Goal: Task Accomplishment & Management: Complete application form

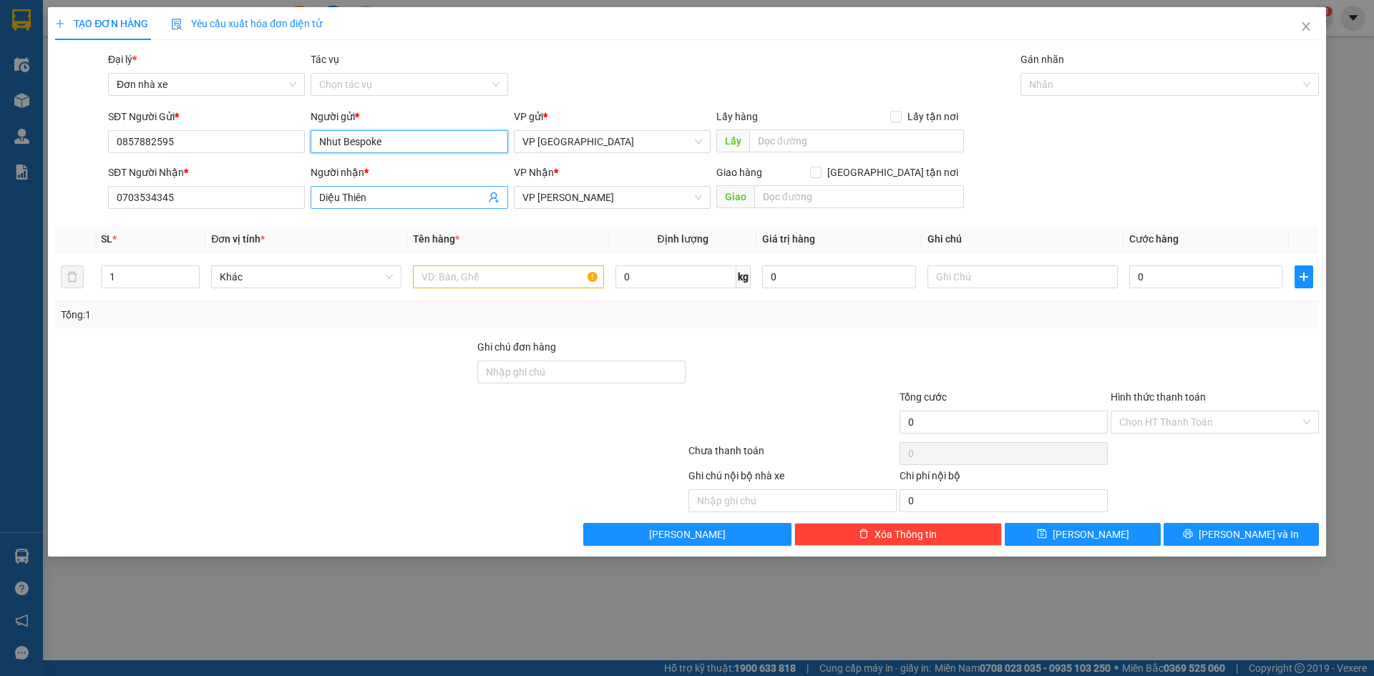
drag, startPoint x: 408, startPoint y: 141, endPoint x: 414, endPoint y: 206, distance: 65.4
click at [408, 142] on input "Nhut Bespoke" at bounding box center [409, 141] width 197 height 23
click at [414, 209] on div "Người nhận * [PERSON_NAME]" at bounding box center [409, 190] width 197 height 50
click at [415, 196] on input "Diệu Thiên" at bounding box center [401, 198] width 165 height 16
click at [658, 138] on span "VP [GEOGRAPHIC_DATA]" at bounding box center [612, 141] width 180 height 21
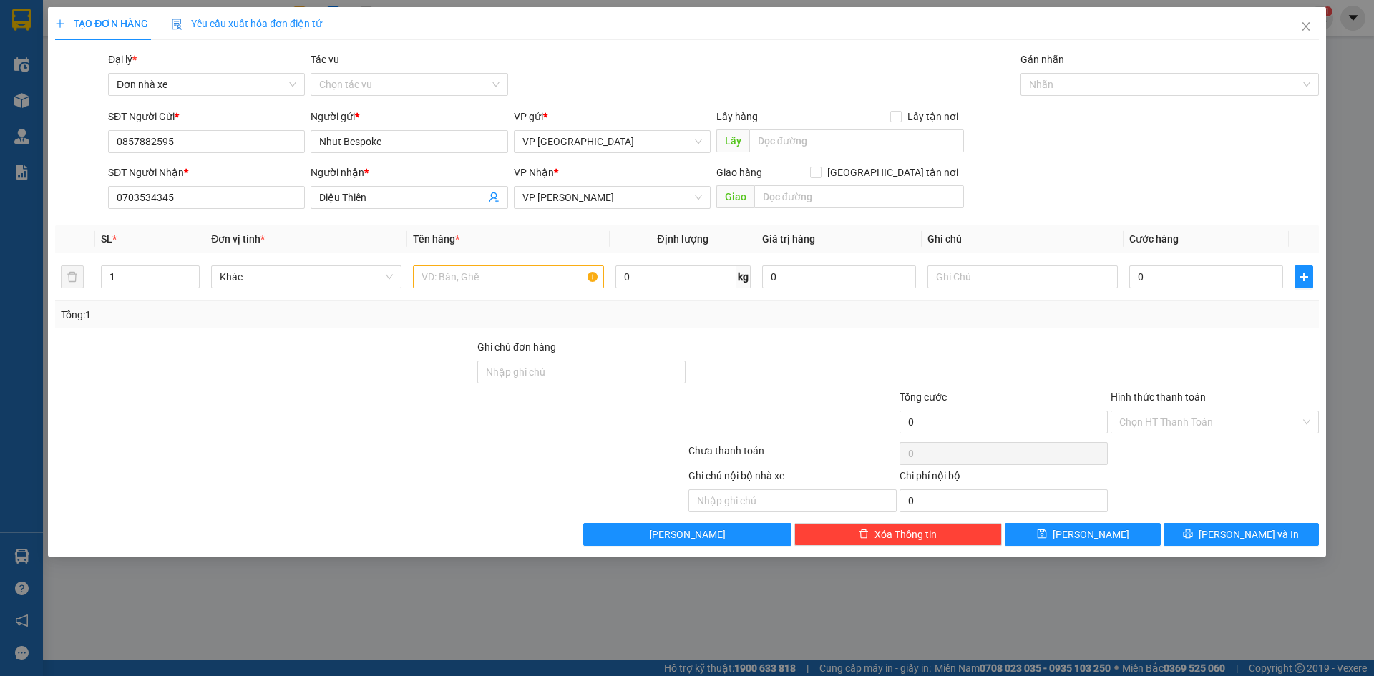
click at [638, 91] on div "Đại lý * Đơn nhà xe Tác vụ Chọn tác vụ Gán nhãn Nhãn" at bounding box center [713, 77] width 1216 height 50
click at [540, 281] on input "text" at bounding box center [508, 276] width 190 height 23
type input "Quần áo"
click at [671, 283] on input "0" at bounding box center [675, 276] width 121 height 23
click at [988, 277] on input "text" at bounding box center [1022, 276] width 190 height 23
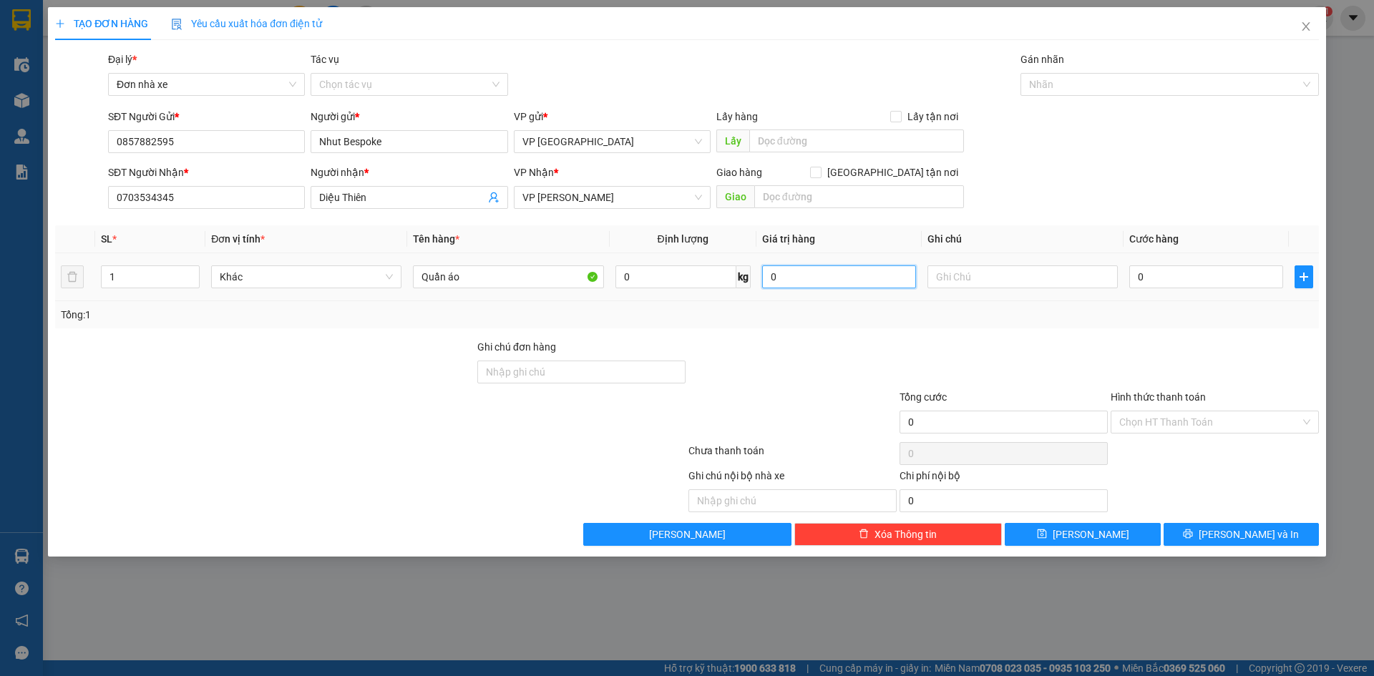
click at [825, 275] on input "0" at bounding box center [839, 276] width 154 height 23
drag, startPoint x: 790, startPoint y: 265, endPoint x: 795, endPoint y: 272, distance: 8.7
click at [791, 265] on div "0" at bounding box center [839, 277] width 154 height 29
drag, startPoint x: 796, startPoint y: 277, endPoint x: 804, endPoint y: 278, distance: 7.2
click at [796, 278] on input "0" at bounding box center [839, 276] width 154 height 23
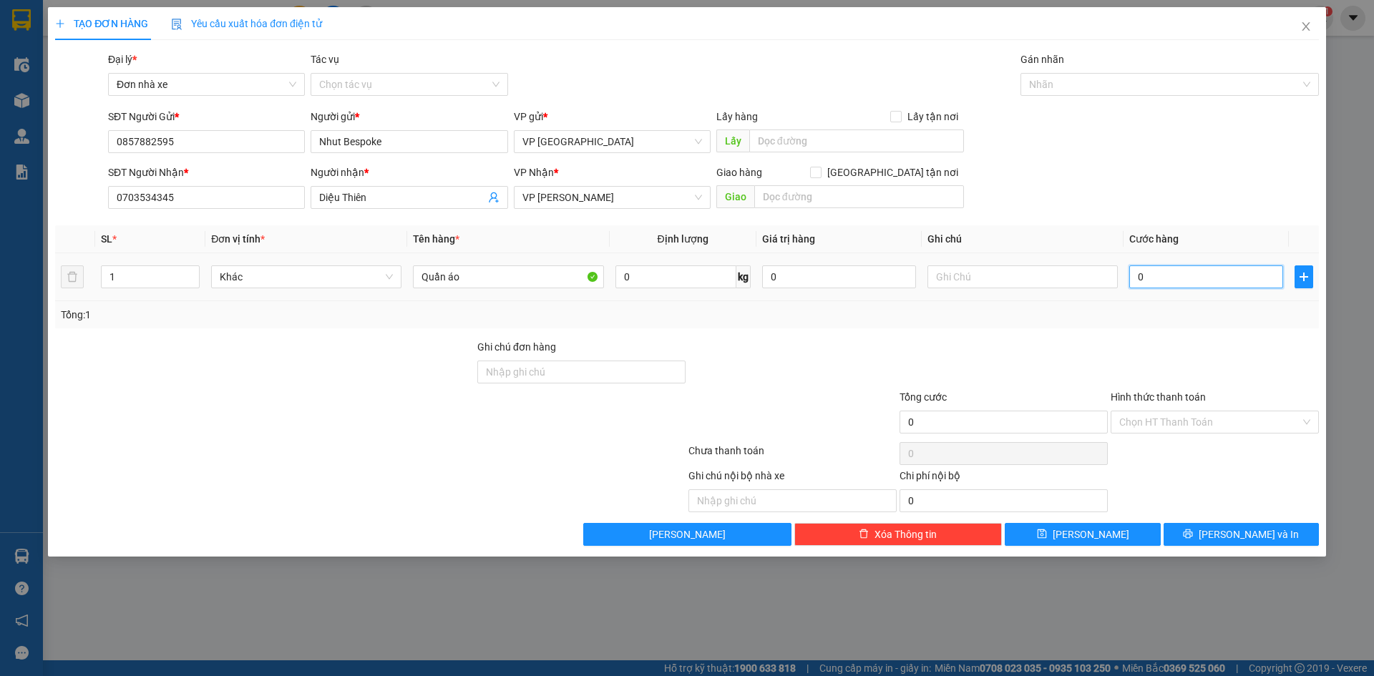
click at [1175, 280] on input "0" at bounding box center [1206, 276] width 154 height 23
type input "04"
type input "4"
type input "040"
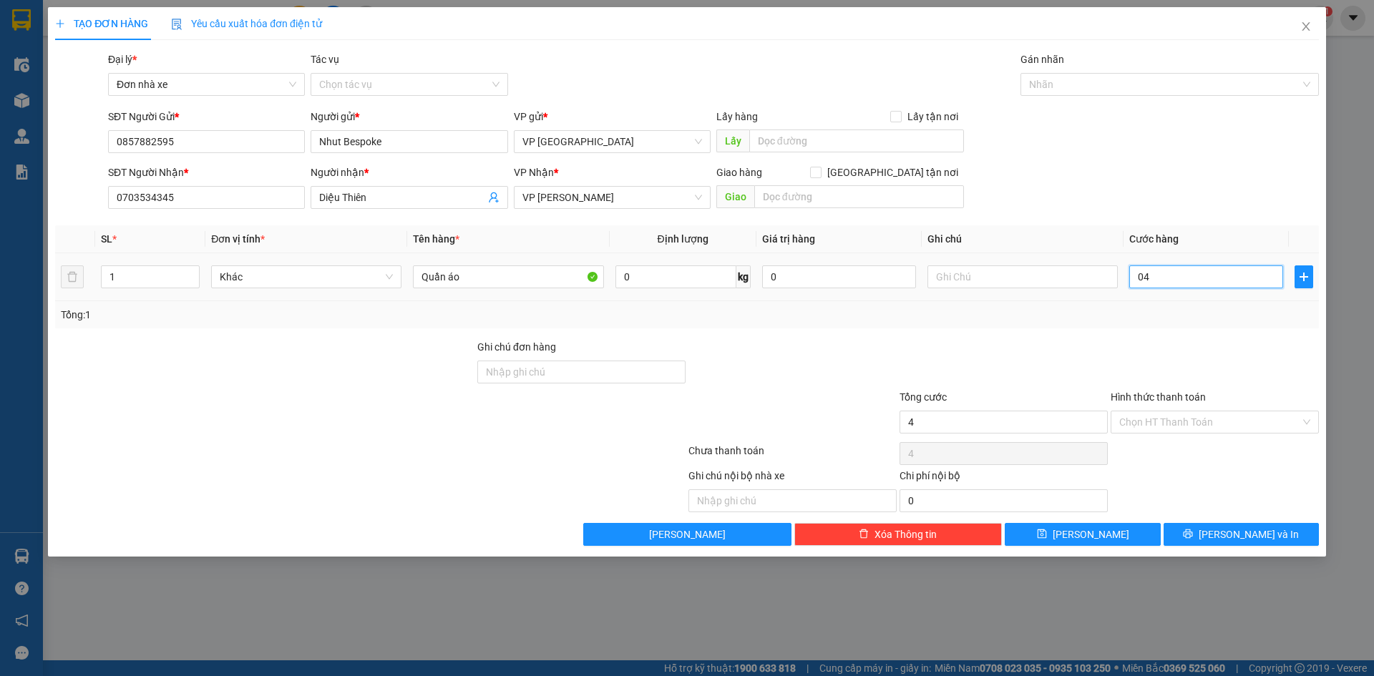
type input "40"
type input "04"
type input "4"
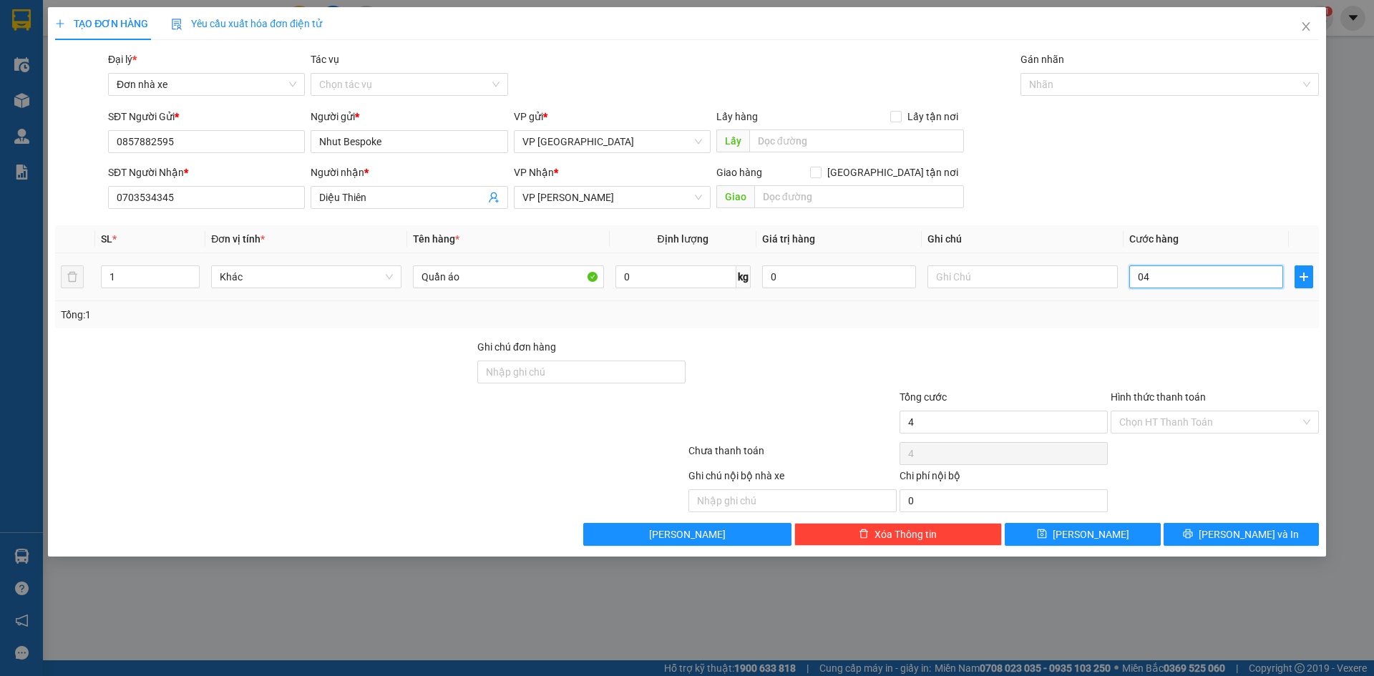
type input "0"
click at [836, 274] on input "0" at bounding box center [839, 276] width 154 height 23
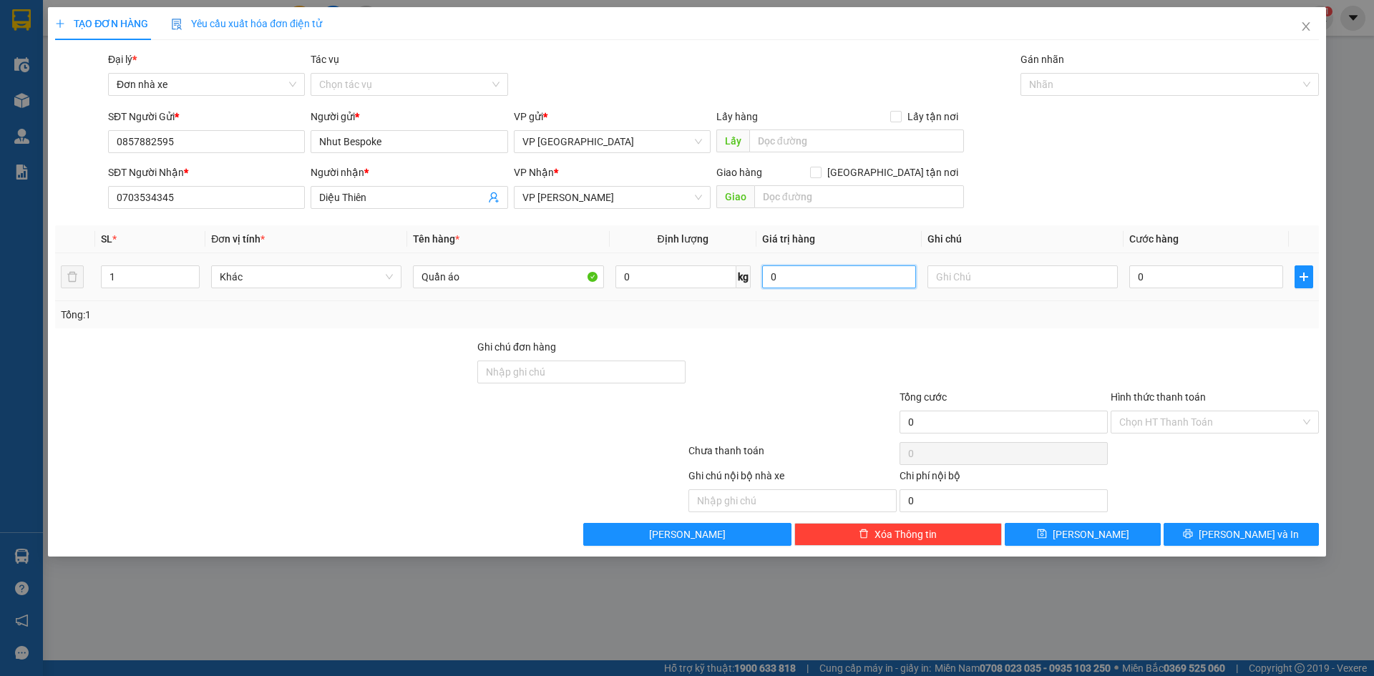
type input "0"
click at [1137, 281] on input "0" at bounding box center [1206, 276] width 154 height 23
type input "40"
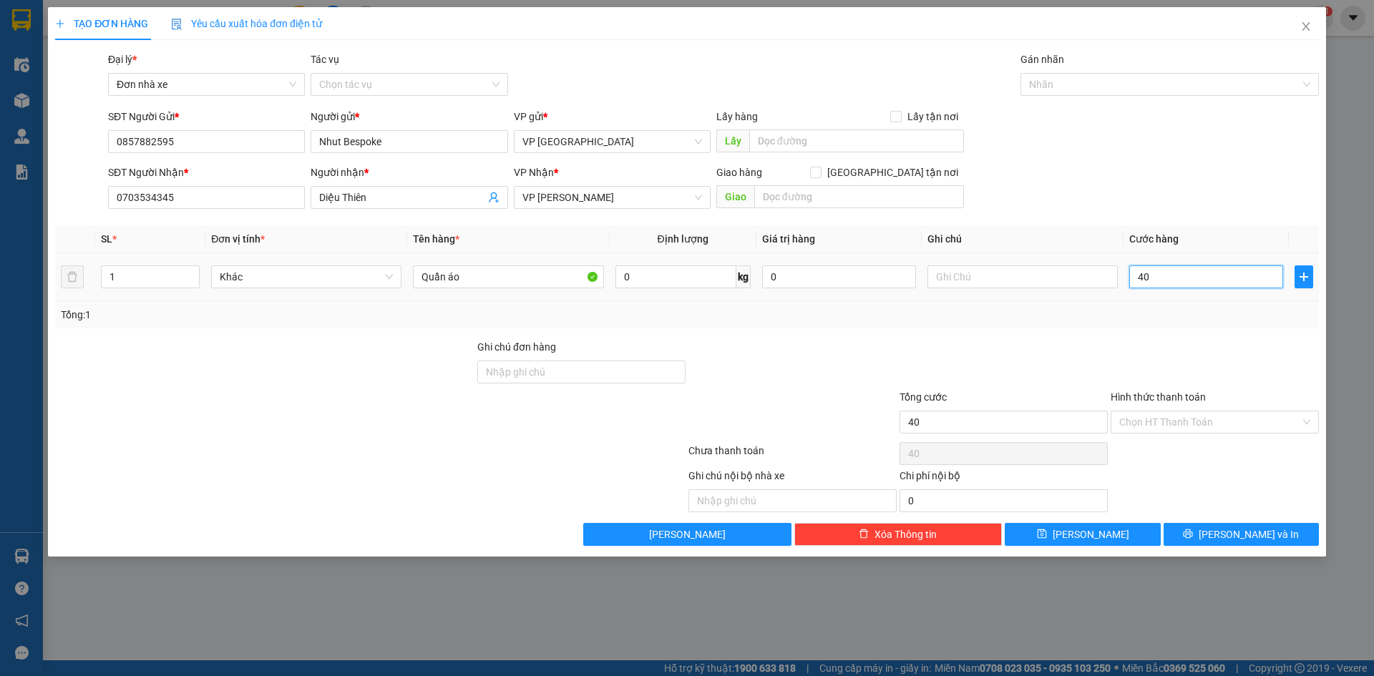
type input "400"
type input "4.000"
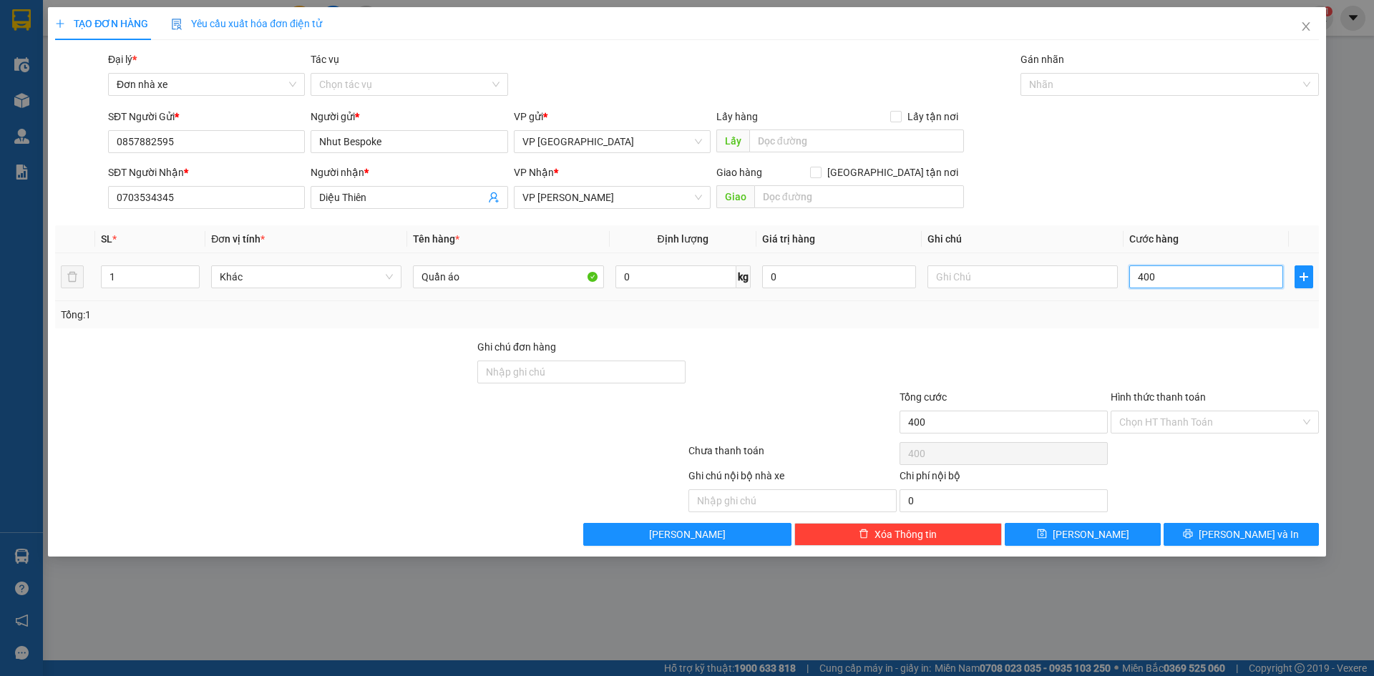
type input "4.000"
type input "40.000"
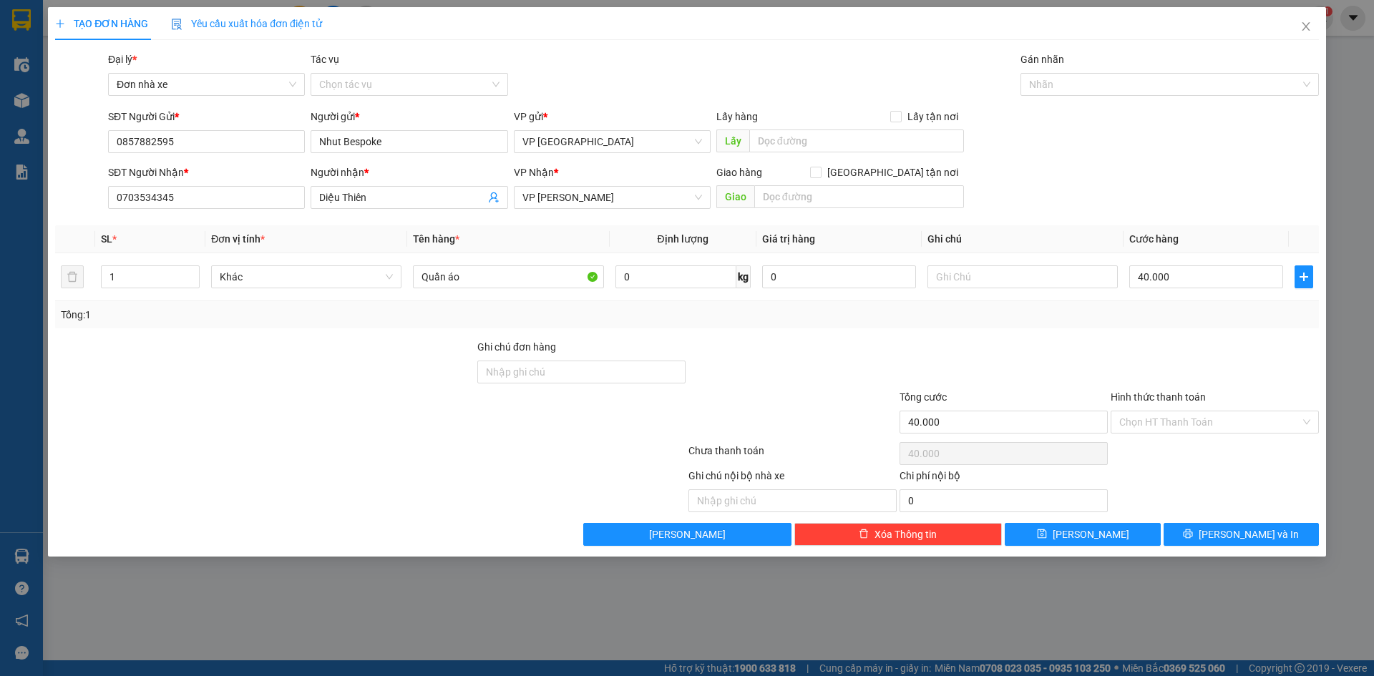
click at [1056, 356] on div at bounding box center [1003, 364] width 211 height 50
drag, startPoint x: 572, startPoint y: 370, endPoint x: 544, endPoint y: 391, distance: 35.4
click at [572, 370] on input "Ghi chú đơn hàng" at bounding box center [581, 372] width 208 height 23
type input "Chưa TT"
click at [821, 391] on div at bounding box center [792, 414] width 211 height 50
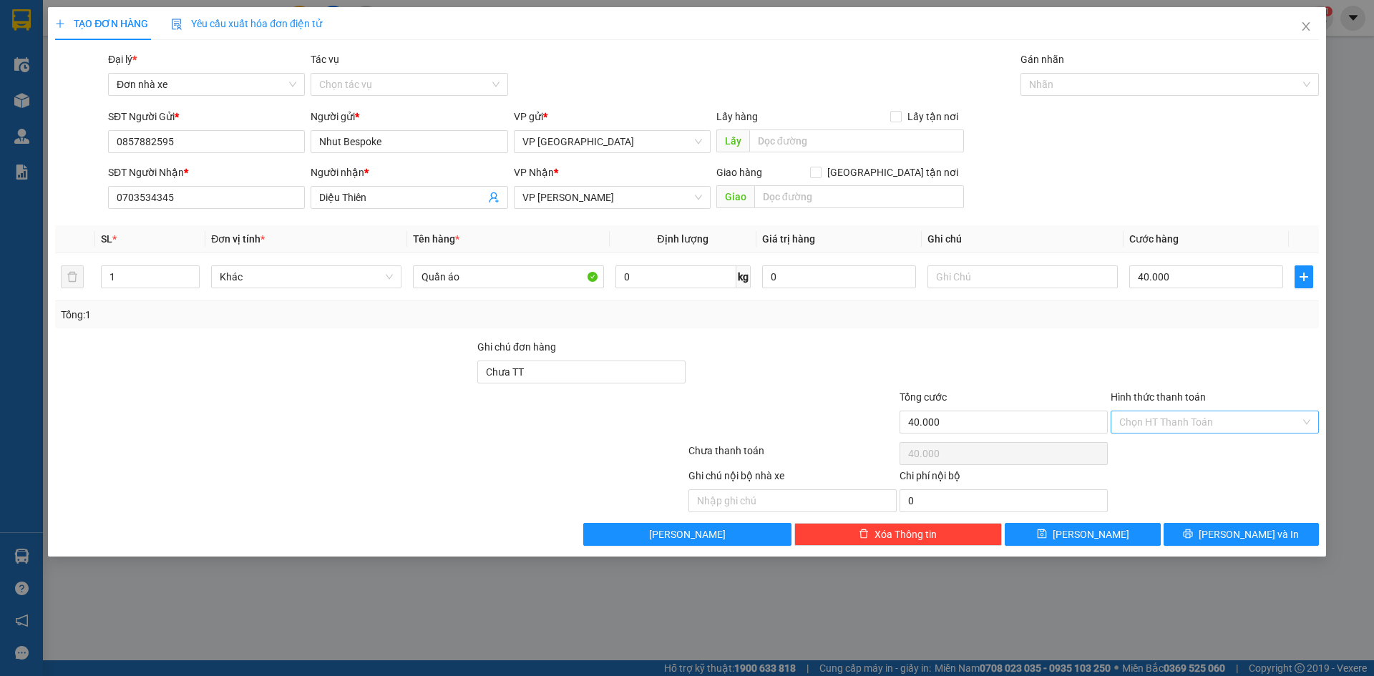
click at [1136, 424] on input "Hình thức thanh toán" at bounding box center [1209, 421] width 181 height 21
click at [983, 362] on div at bounding box center [1003, 364] width 211 height 50
click at [392, 77] on input "Tác vụ" at bounding box center [404, 84] width 170 height 21
click at [557, 64] on div "Đại lý * Đơn nhà xe Tác vụ Chọn tác vụ Gán nhãn Nhãn" at bounding box center [713, 77] width 1216 height 50
click at [856, 283] on input "0" at bounding box center [839, 276] width 154 height 23
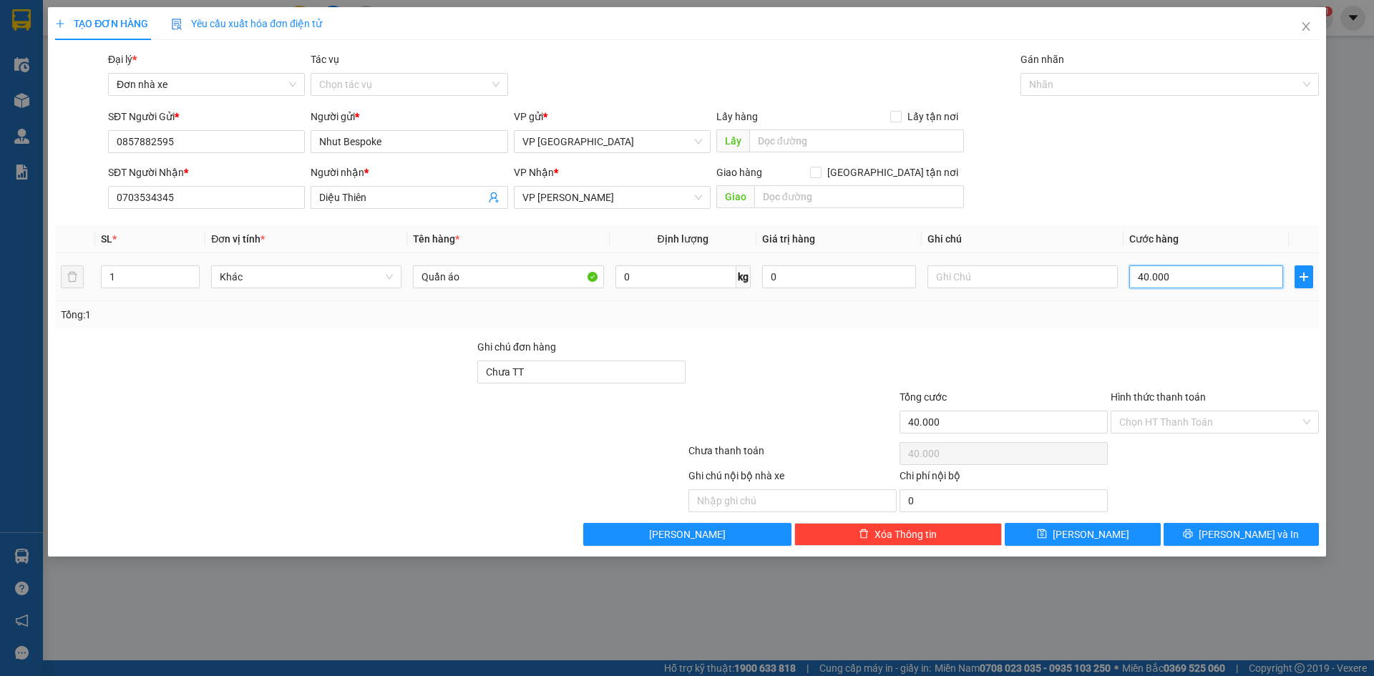
click at [1182, 273] on input "40.000" at bounding box center [1206, 276] width 154 height 23
click at [673, 361] on input "Chưa TT" at bounding box center [581, 372] width 208 height 23
click at [824, 439] on div at bounding box center [792, 414] width 211 height 50
click at [796, 503] on input "text" at bounding box center [792, 500] width 208 height 23
click at [1202, 425] on input "Hình thức thanh toán" at bounding box center [1209, 421] width 181 height 21
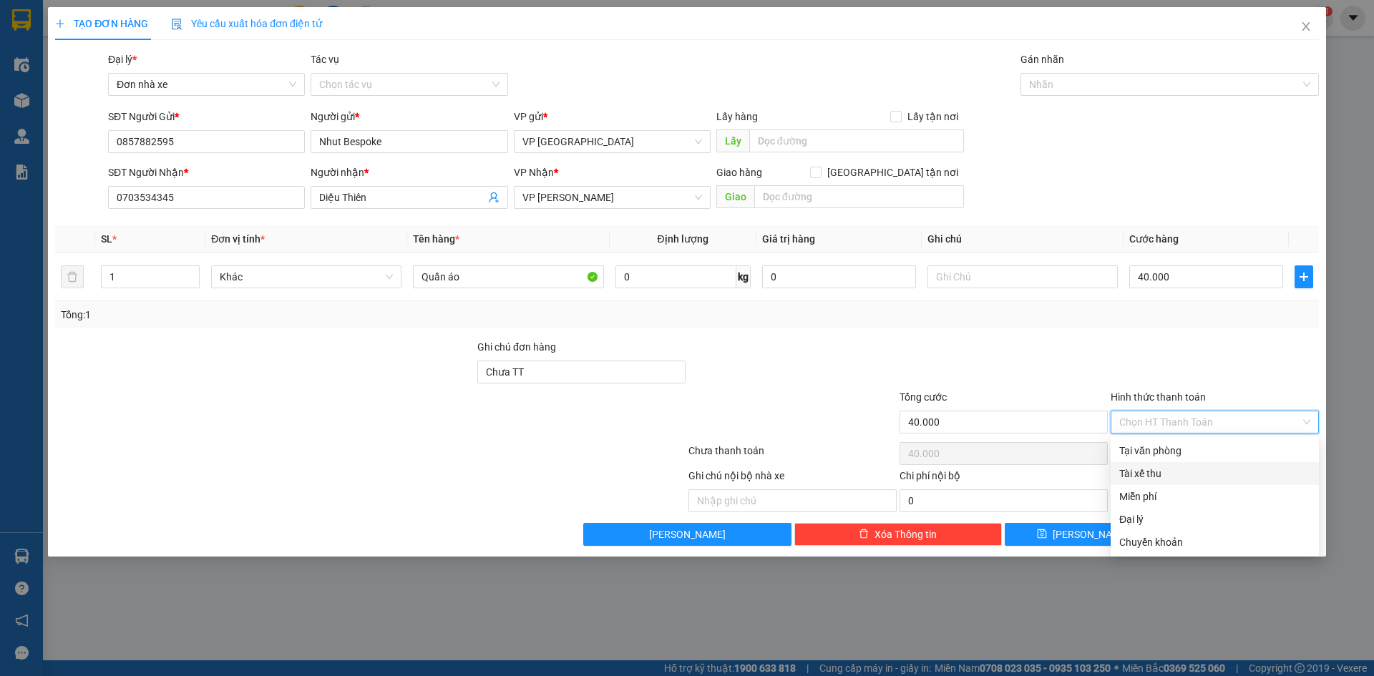
click at [1169, 476] on div "Tài xế thu" at bounding box center [1214, 474] width 191 height 16
type input "0"
click at [1164, 474] on div "Tài xế thu" at bounding box center [1214, 474] width 191 height 16
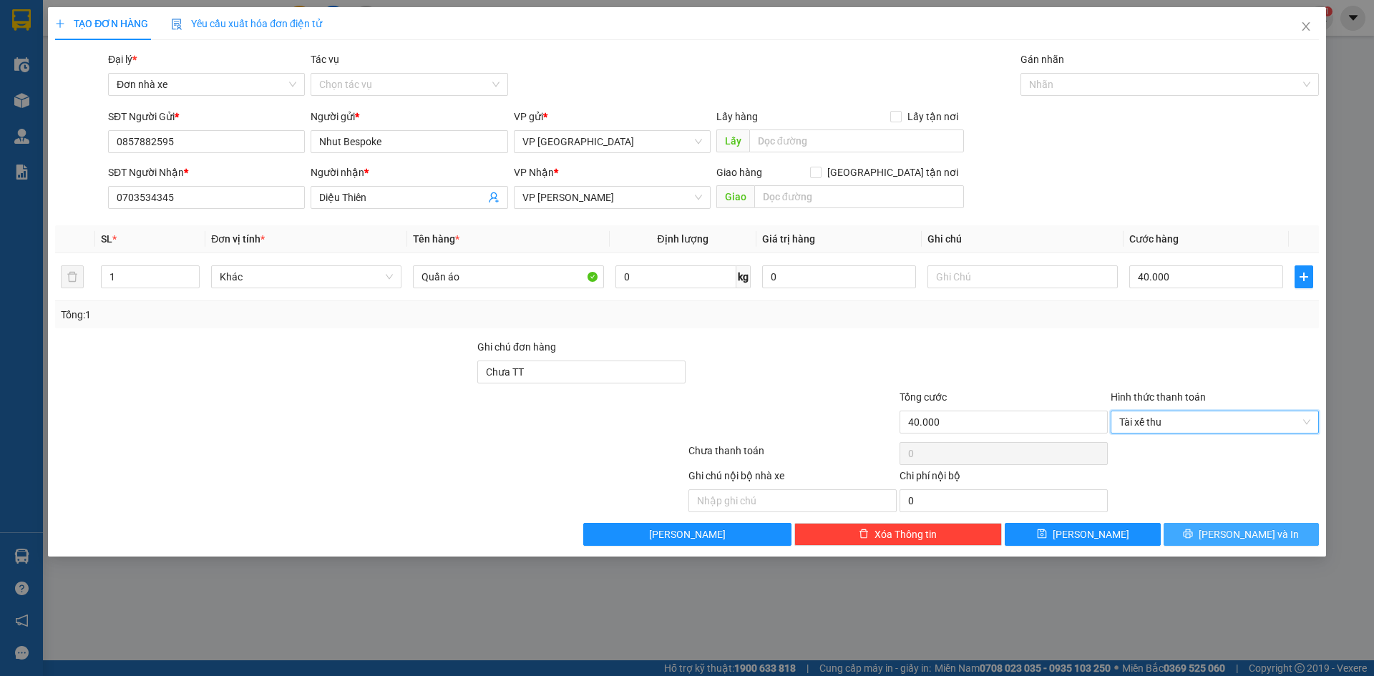
click at [1193, 538] on icon "printer" at bounding box center [1188, 534] width 9 height 9
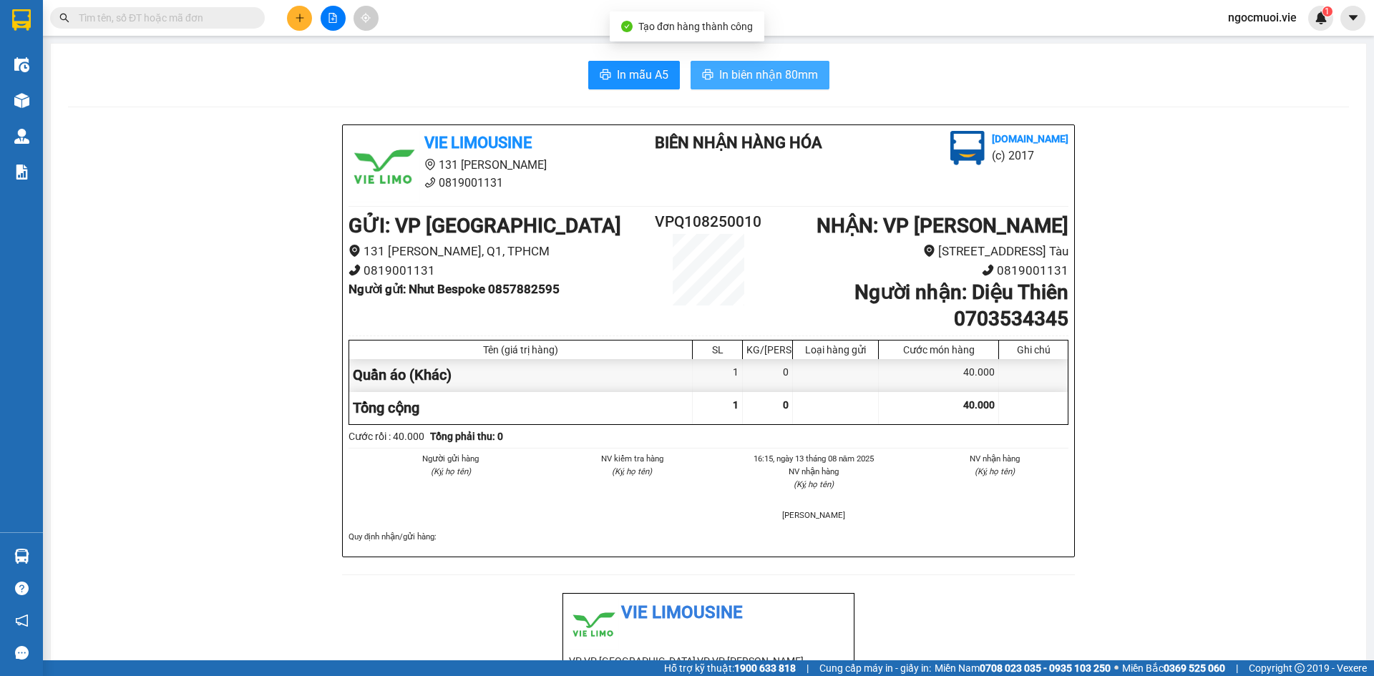
click at [754, 68] on span "In biên nhận 80mm" at bounding box center [768, 75] width 99 height 18
click at [756, 81] on span "In biên nhận 80mm" at bounding box center [768, 75] width 99 height 18
click at [753, 72] on span "In biên nhận 80mm" at bounding box center [768, 75] width 99 height 18
click at [1153, 281] on div "Vie Limousine 131 [PERSON_NAME] 0819001131 Biên nhận hàng hóa [DOMAIN_NAME] (c)…" at bounding box center [708, 667] width 1281 height 1085
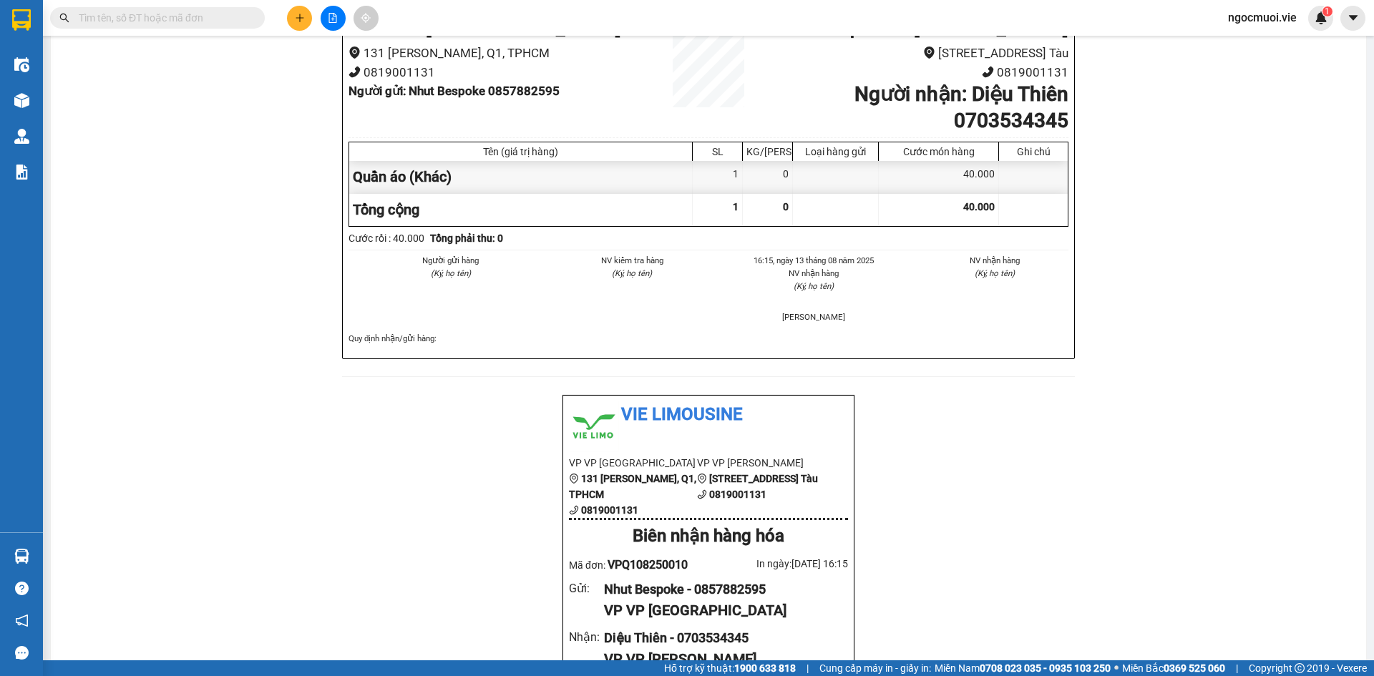
scroll to position [215, 0]
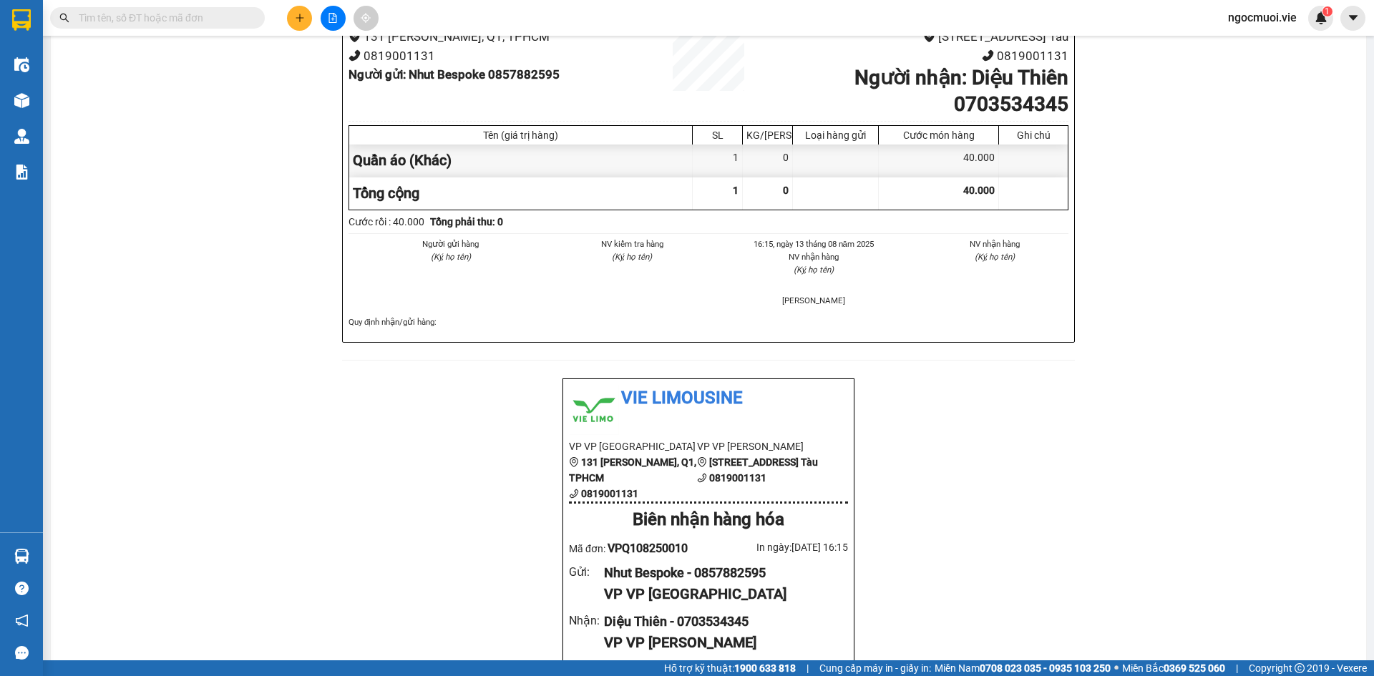
click at [492, 226] on b "Tổng phải thu: 0" at bounding box center [466, 221] width 73 height 11
click at [411, 228] on div "Cước rồi : 40.000" at bounding box center [386, 222] width 76 height 16
drag, startPoint x: 582, startPoint y: 246, endPoint x: 613, endPoint y: 261, distance: 34.2
click at [600, 253] on ul "NV kiểm tra hàng (Ký, họ tên)" at bounding box center [618, 251] width 176 height 26
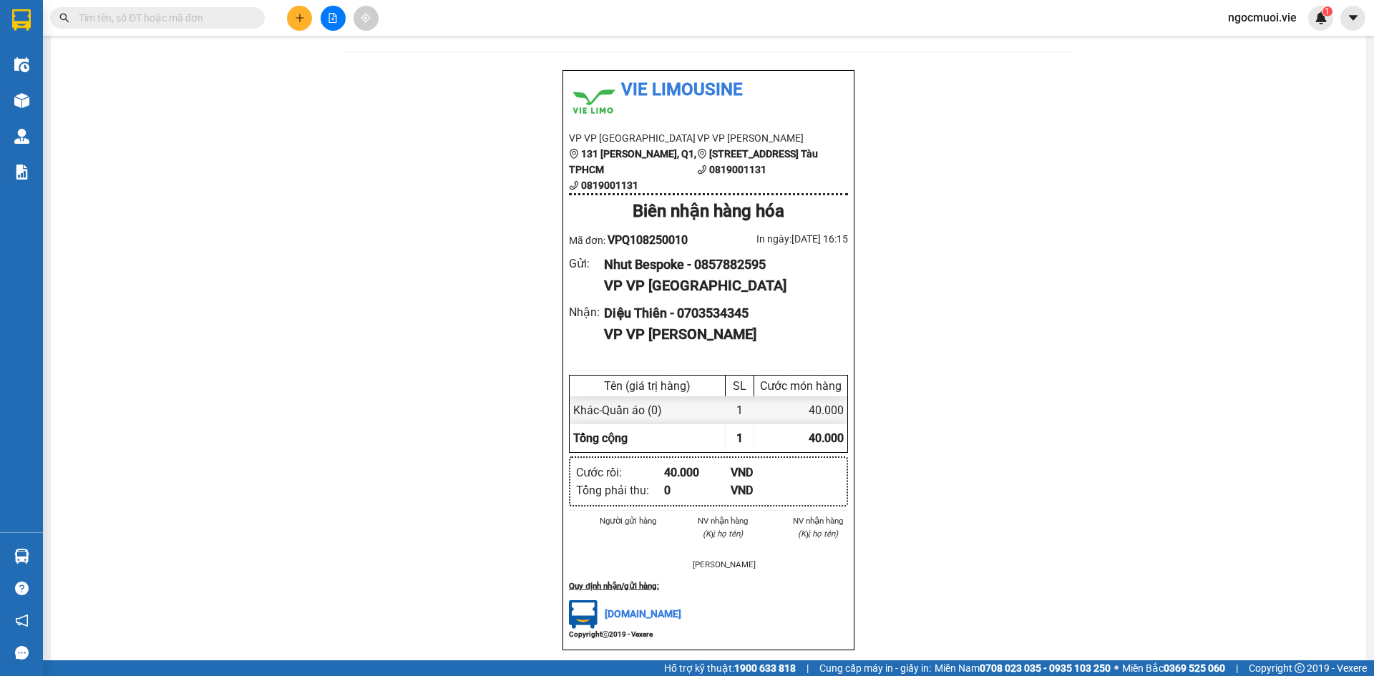
scroll to position [590, 0]
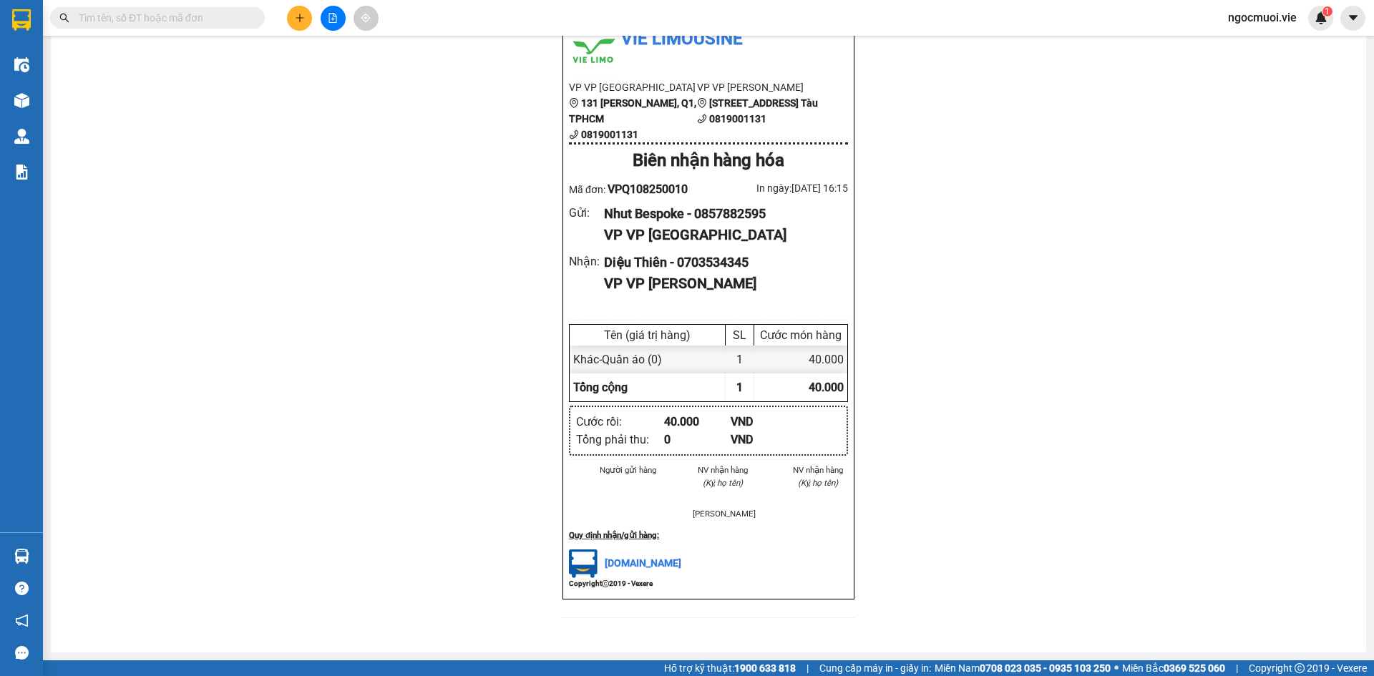
click at [696, 464] on li "NV nhận hàng" at bounding box center [723, 470] width 61 height 13
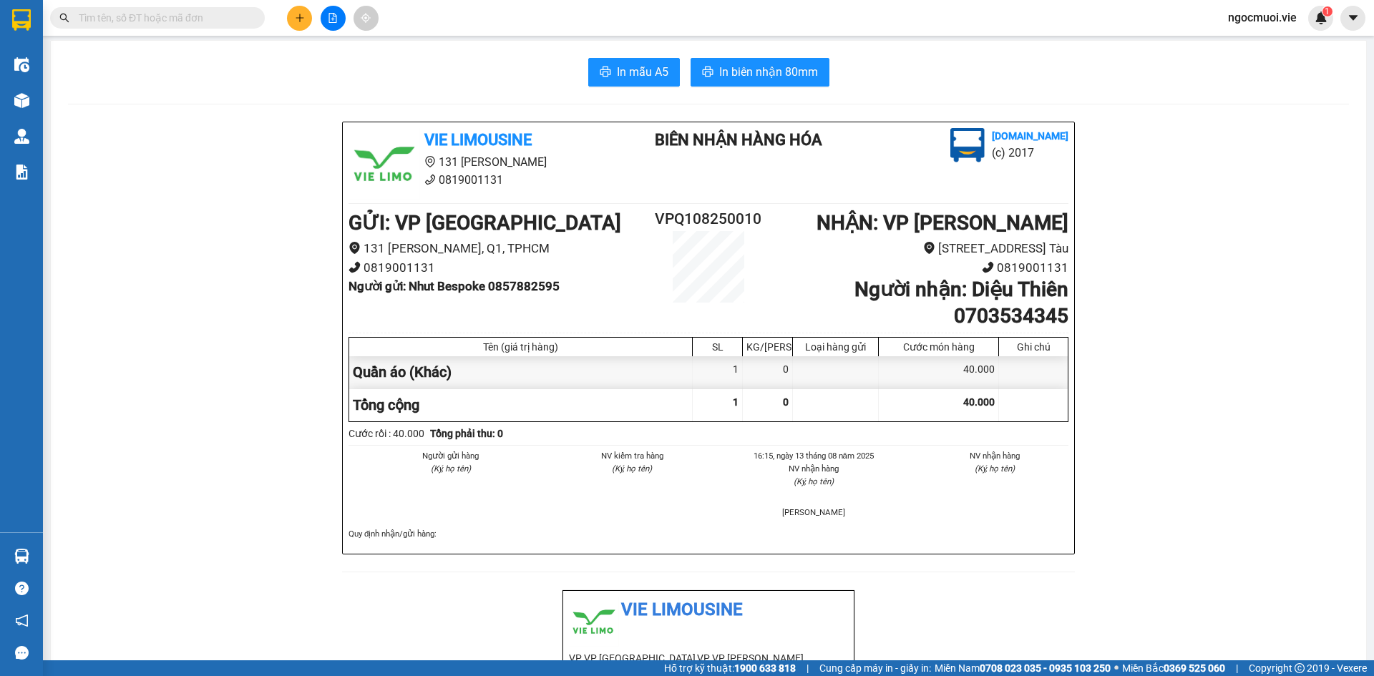
scroll to position [0, 0]
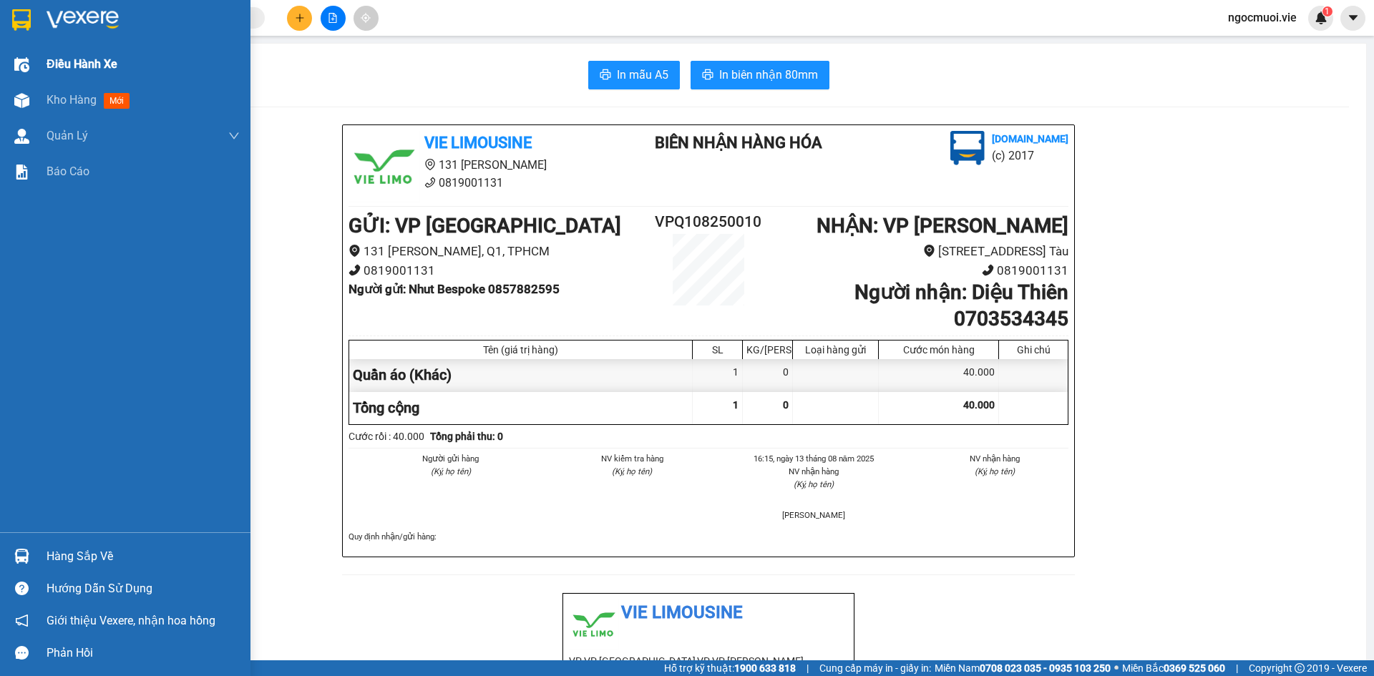
click at [68, 58] on span "Điều hành xe" at bounding box center [82, 64] width 71 height 18
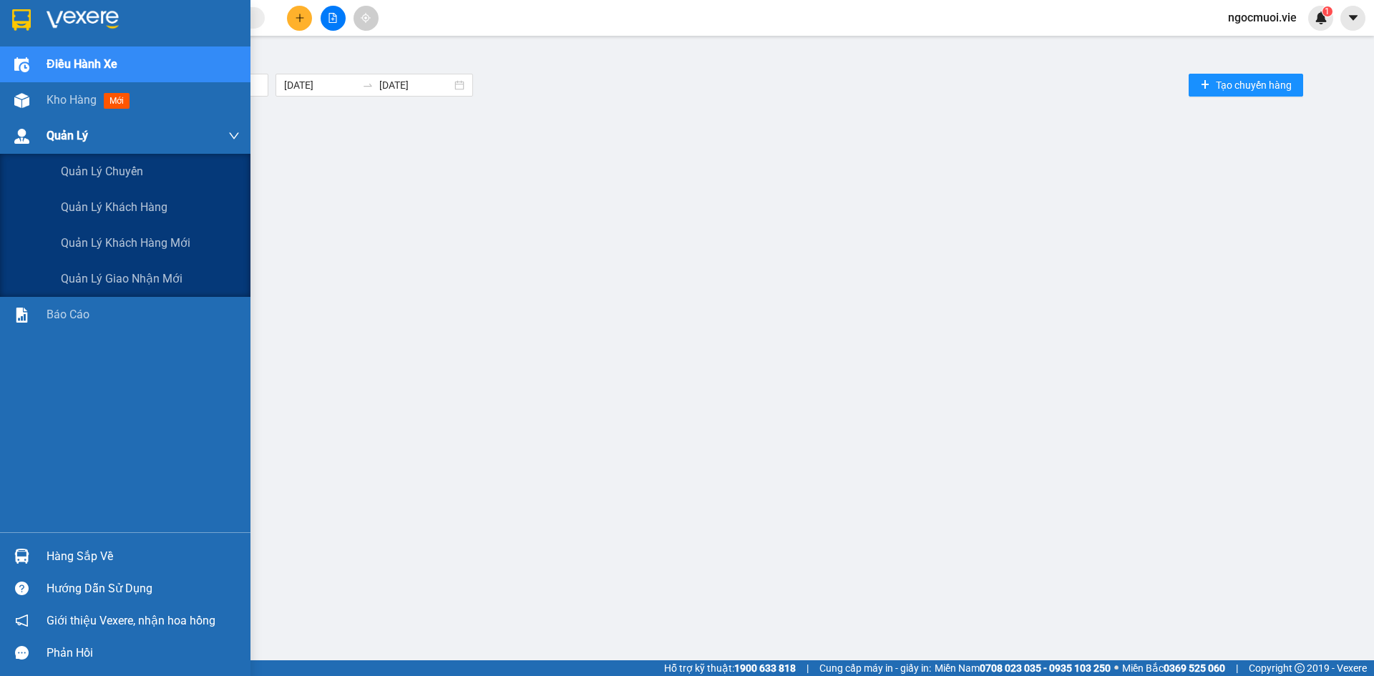
click at [88, 142] on span "Quản Lý" at bounding box center [68, 136] width 42 height 18
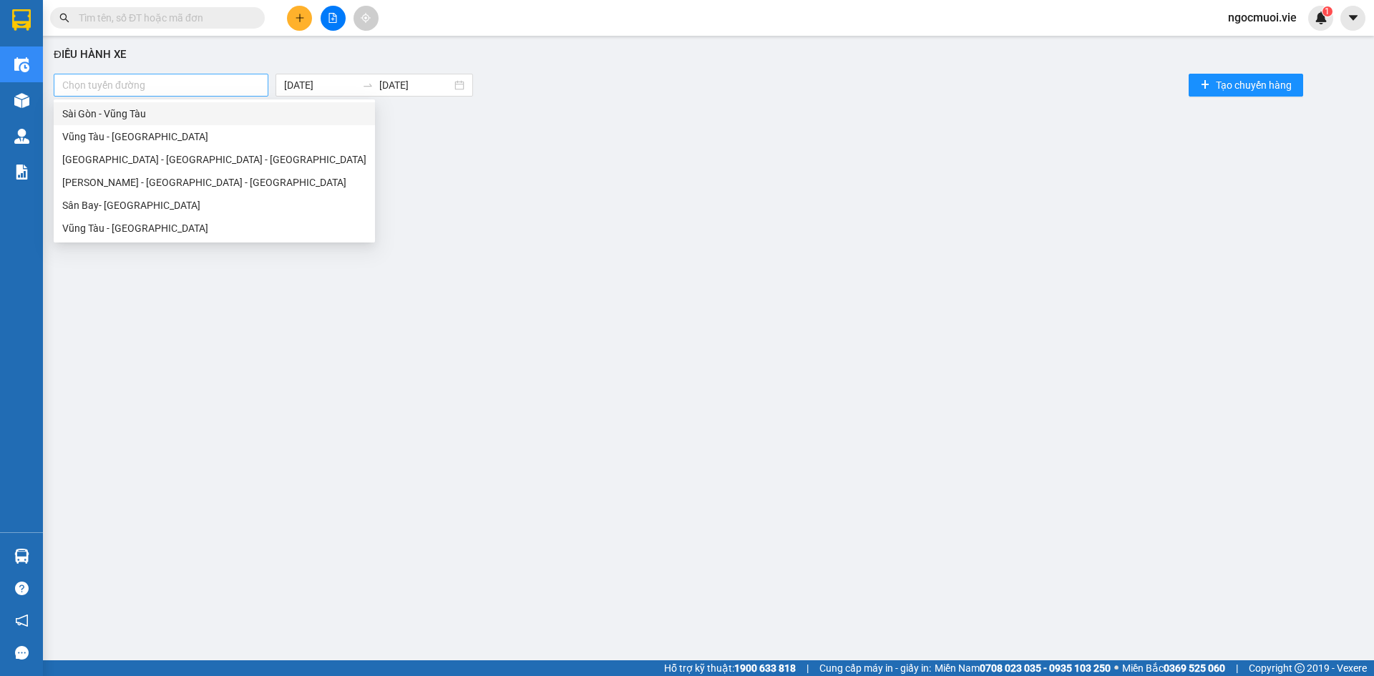
click at [97, 95] on div "Chọn tuyến đường" at bounding box center [161, 85] width 215 height 23
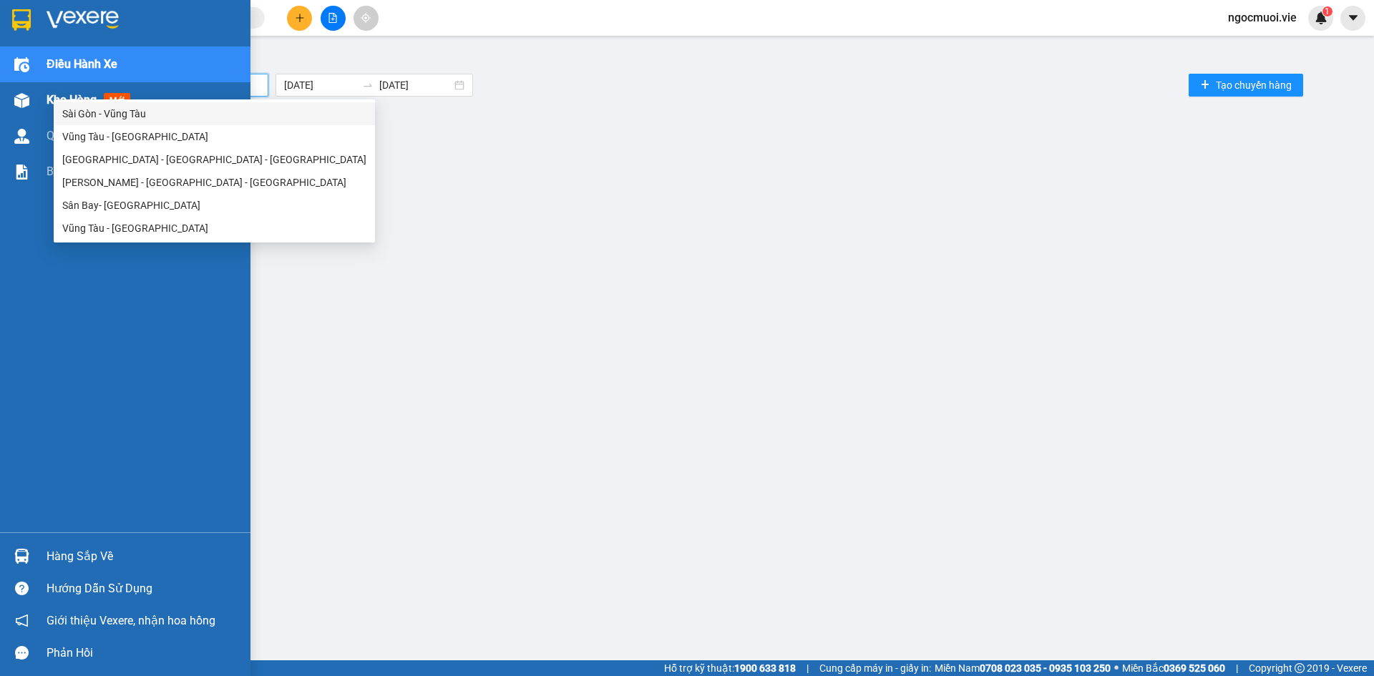
click at [10, 101] on div at bounding box center [21, 100] width 25 height 25
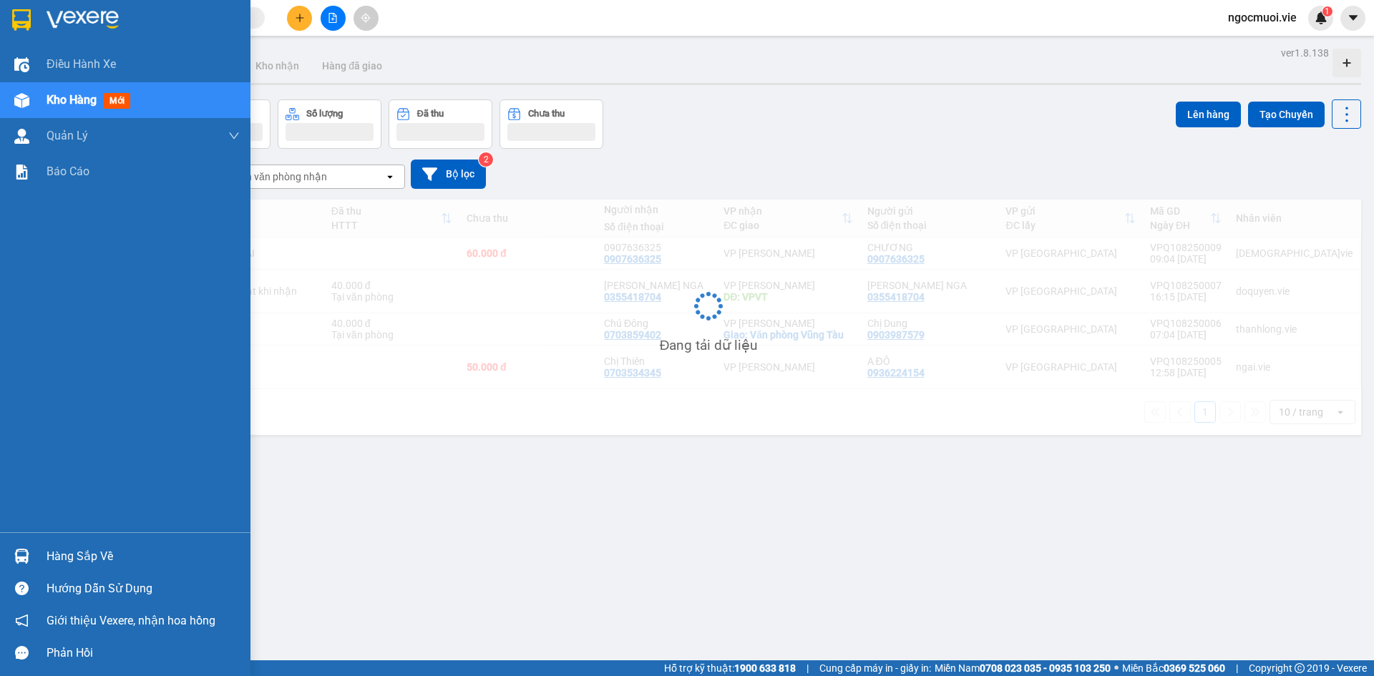
click at [67, 93] on span "Kho hàng" at bounding box center [72, 100] width 50 height 14
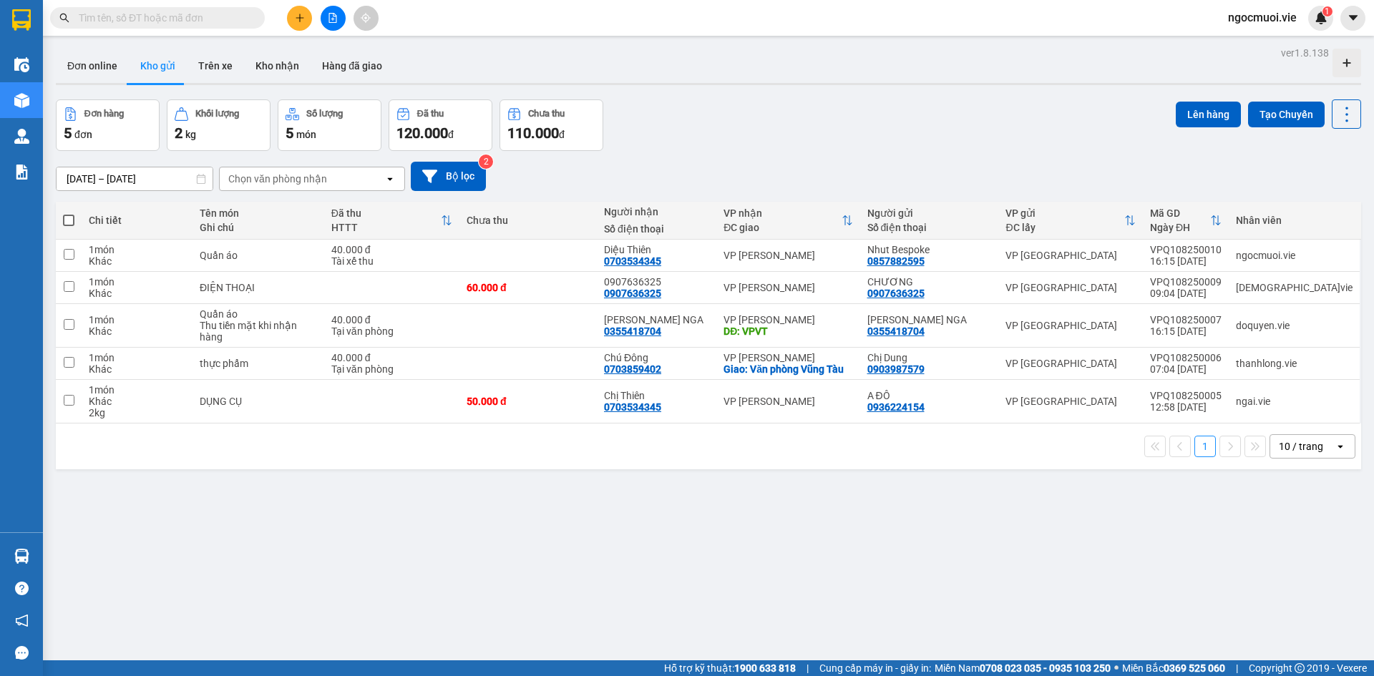
click at [590, 223] on div "Chưa thu" at bounding box center [528, 220] width 123 height 11
click at [1238, 250] on button at bounding box center [1248, 255] width 20 height 25
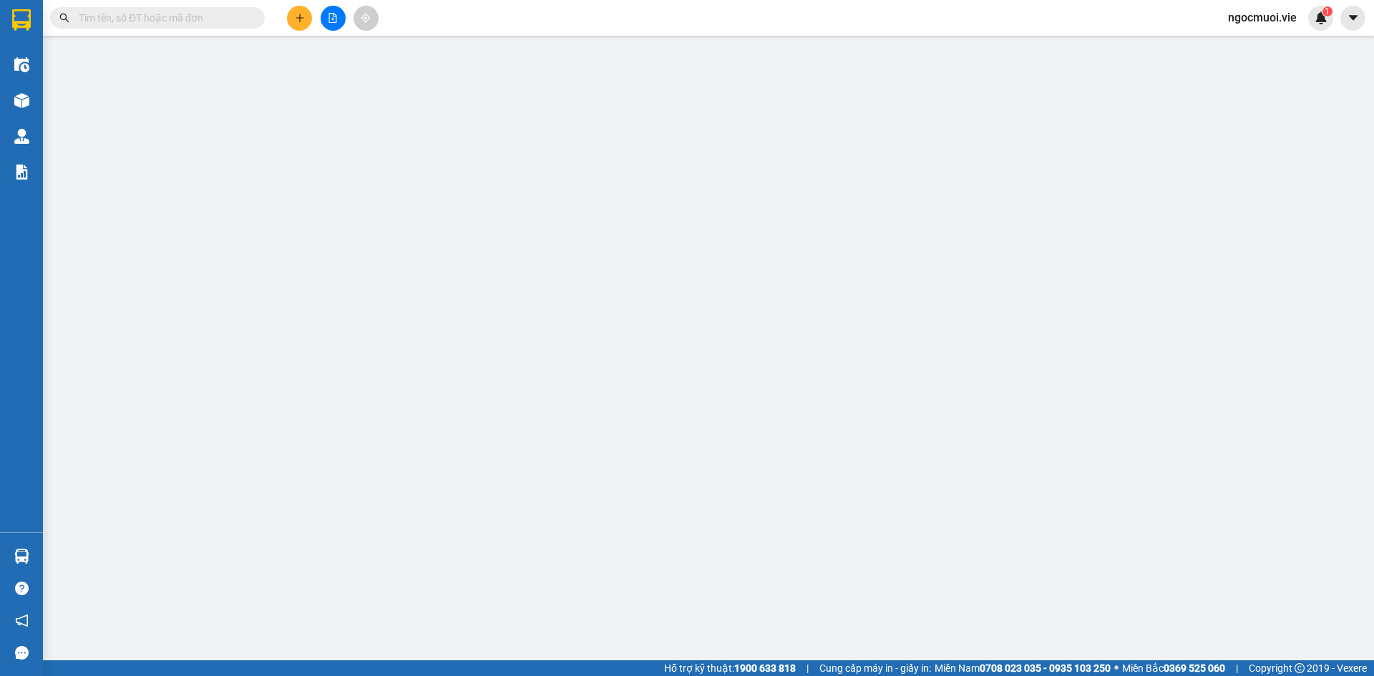
type input "0857882595"
type input "Nhut Bespoke"
type input "0703534345"
type input "Diệu Thiên"
type input "Chưa TT"
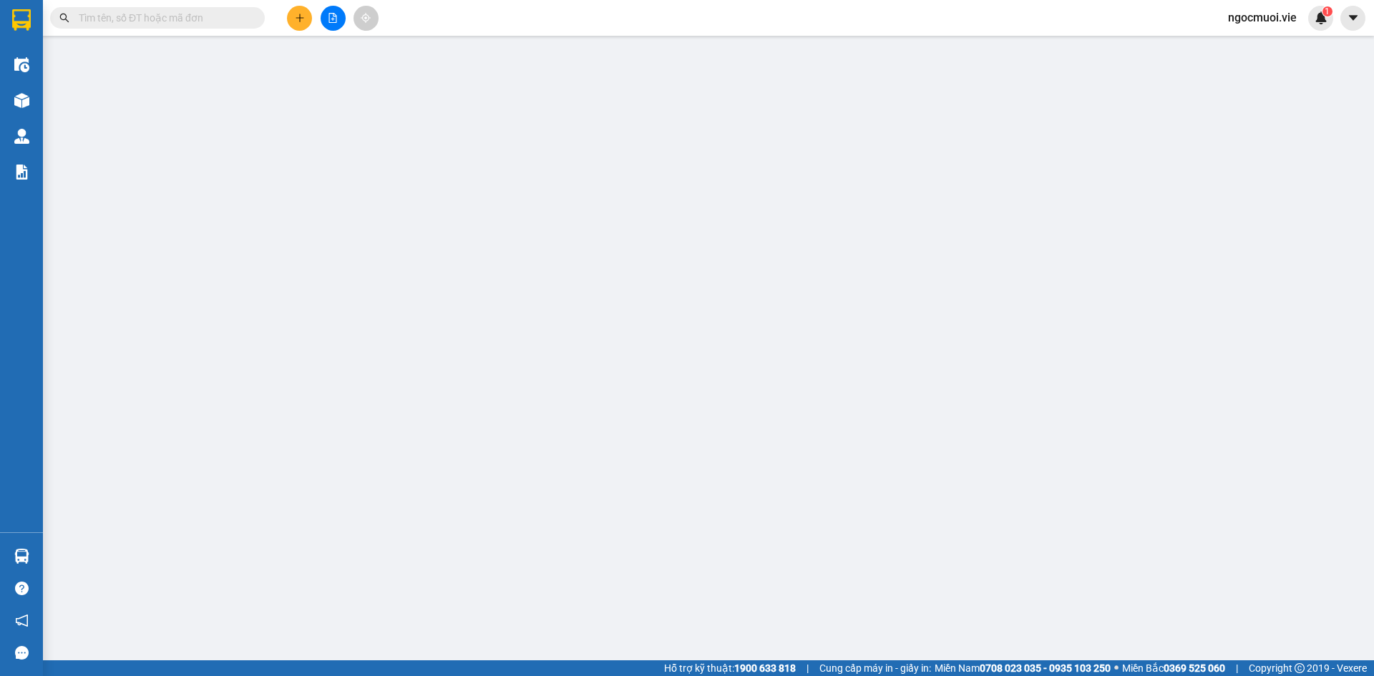
type input "40.000"
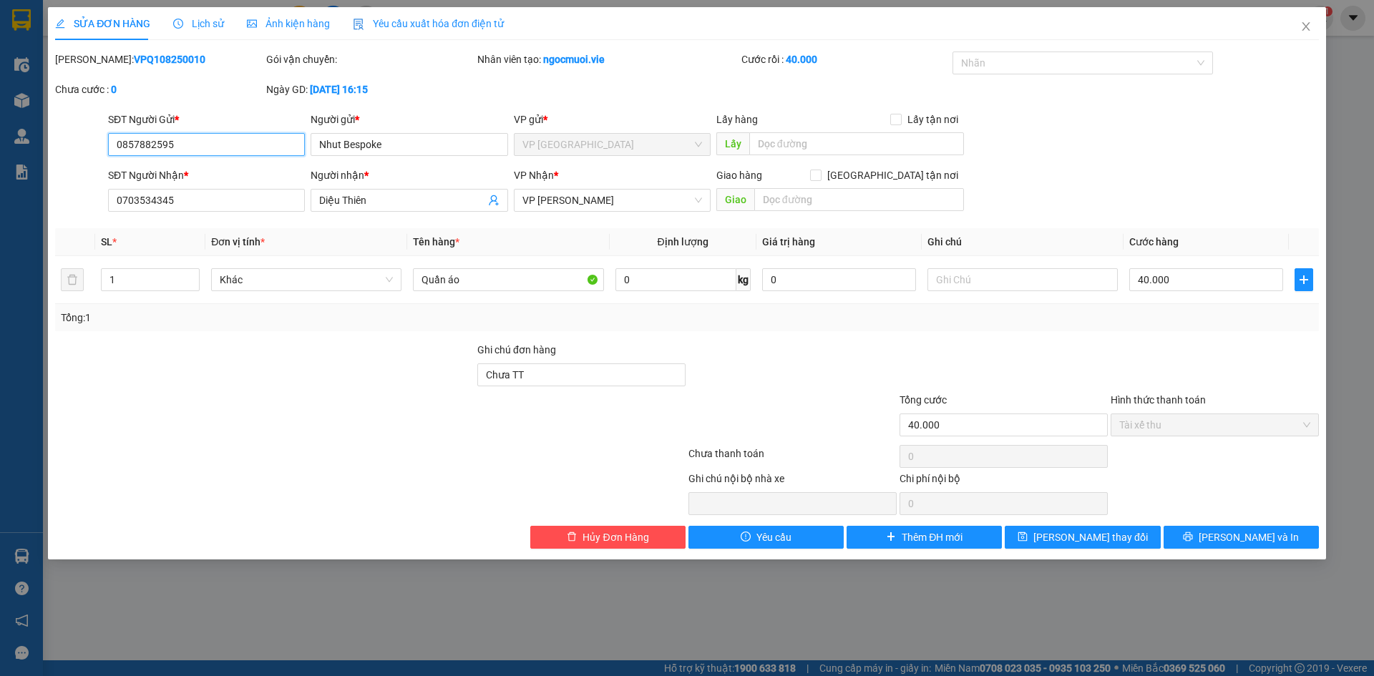
click at [1161, 426] on span "Tài xế thu" at bounding box center [1214, 424] width 191 height 21
click at [1359, 361] on div "SỬA ĐƠN HÀNG Lịch sử Ảnh kiện hàng Yêu cầu xuất hóa đơn điện tử Total Paid Fee …" at bounding box center [687, 338] width 1374 height 676
click at [996, 424] on input "40.000" at bounding box center [1003, 425] width 208 height 23
click at [772, 283] on input "0" at bounding box center [839, 279] width 154 height 23
click at [567, 379] on input "Chưa TT" at bounding box center [581, 375] width 208 height 23
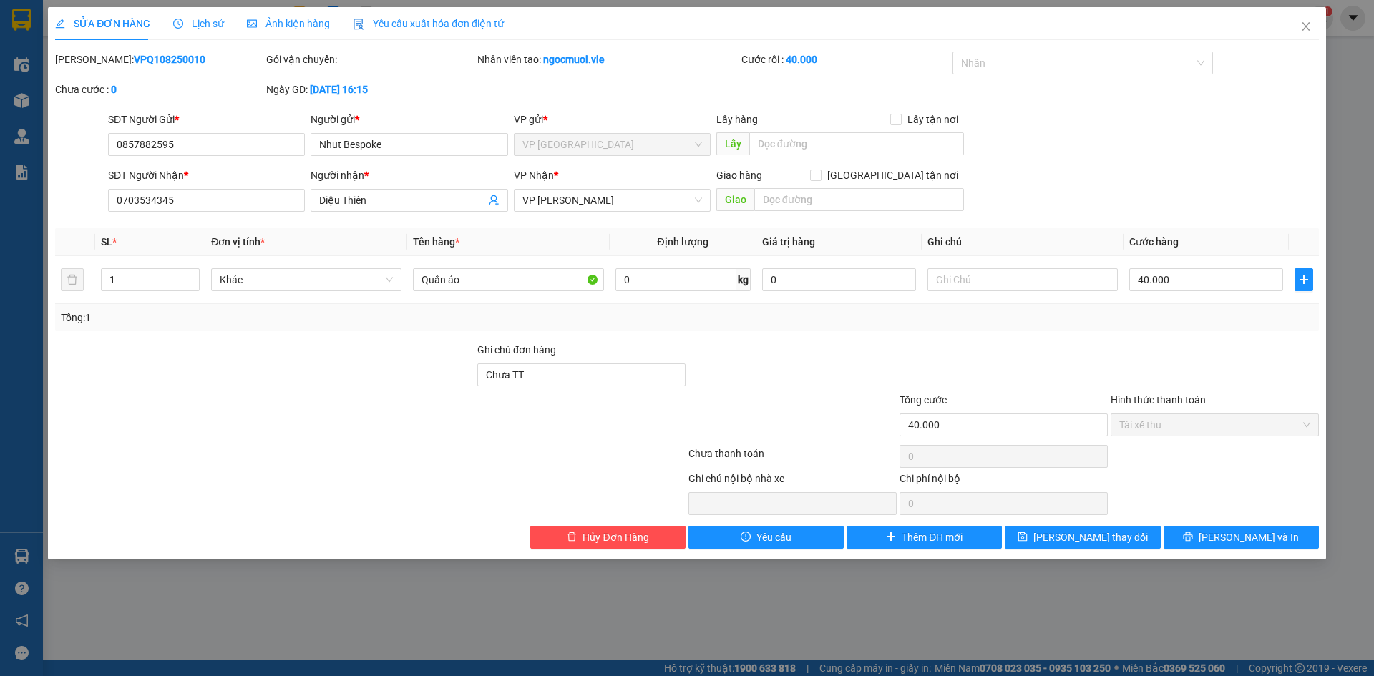
click at [809, 331] on div "Total Paid Fee 40.000 Total UnPaid Fee 0 Cash Collection Total Fee Mã ĐH: VPQ10…" at bounding box center [687, 300] width 1264 height 497
click at [578, 283] on input "Quần áo" at bounding box center [508, 279] width 190 height 23
drag, startPoint x: 738, startPoint y: 355, endPoint x: 838, endPoint y: 426, distance: 122.1
click at [751, 370] on div at bounding box center [792, 367] width 211 height 50
drag, startPoint x: 955, startPoint y: 439, endPoint x: 967, endPoint y: 461, distance: 25.0
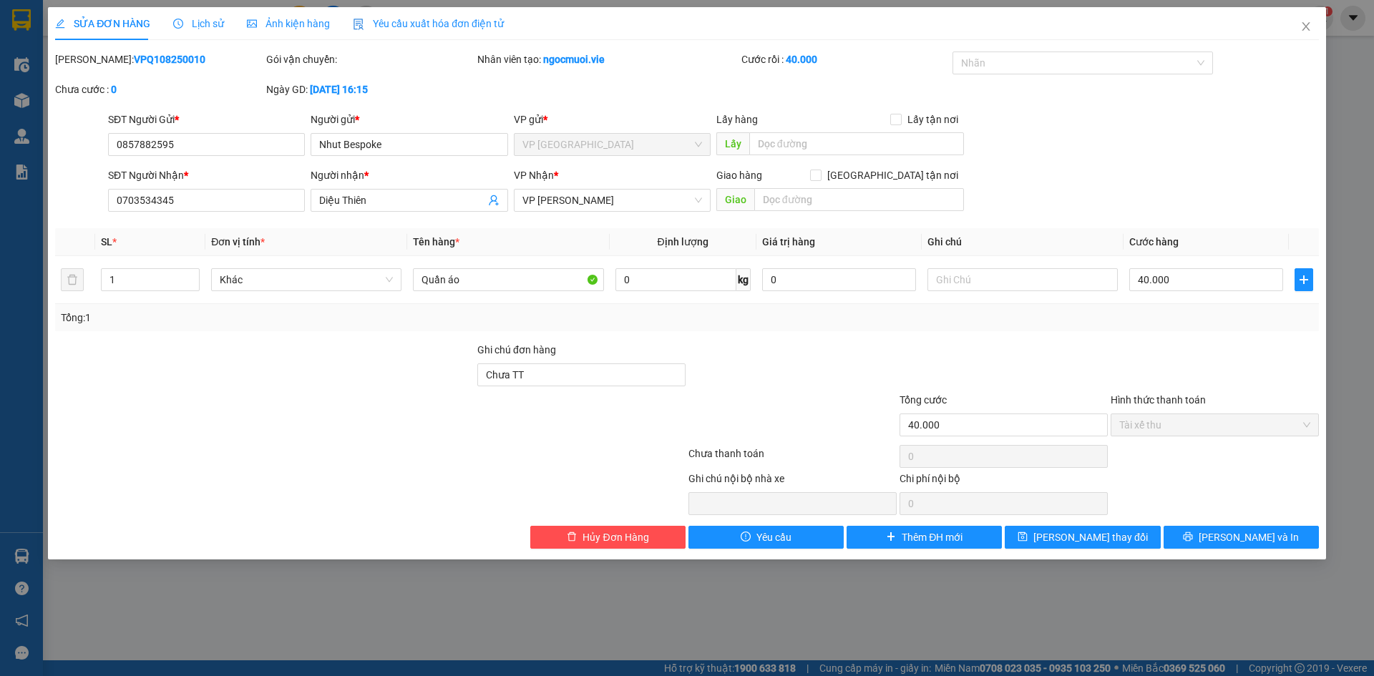
click at [960, 444] on div "Total Paid Fee 40.000 Total UnPaid Fee 0 Cash Collection Total Fee Mã ĐH: VPQ10…" at bounding box center [687, 300] width 1264 height 497
